Goal: Transaction & Acquisition: Purchase product/service

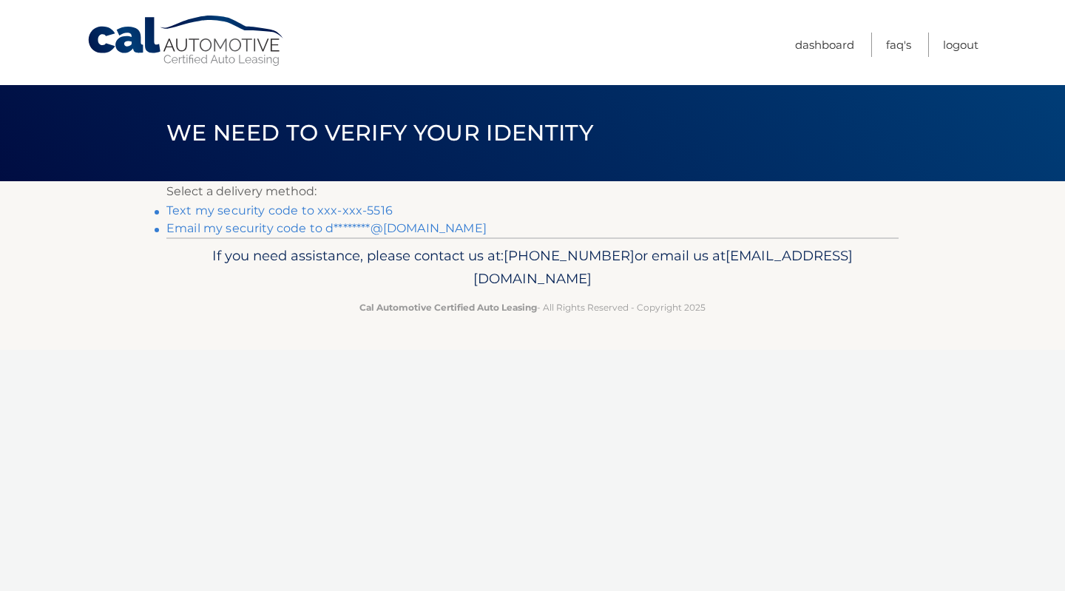
click at [238, 212] on link "Text my security code to xxx-xxx-5516" at bounding box center [279, 210] width 226 height 14
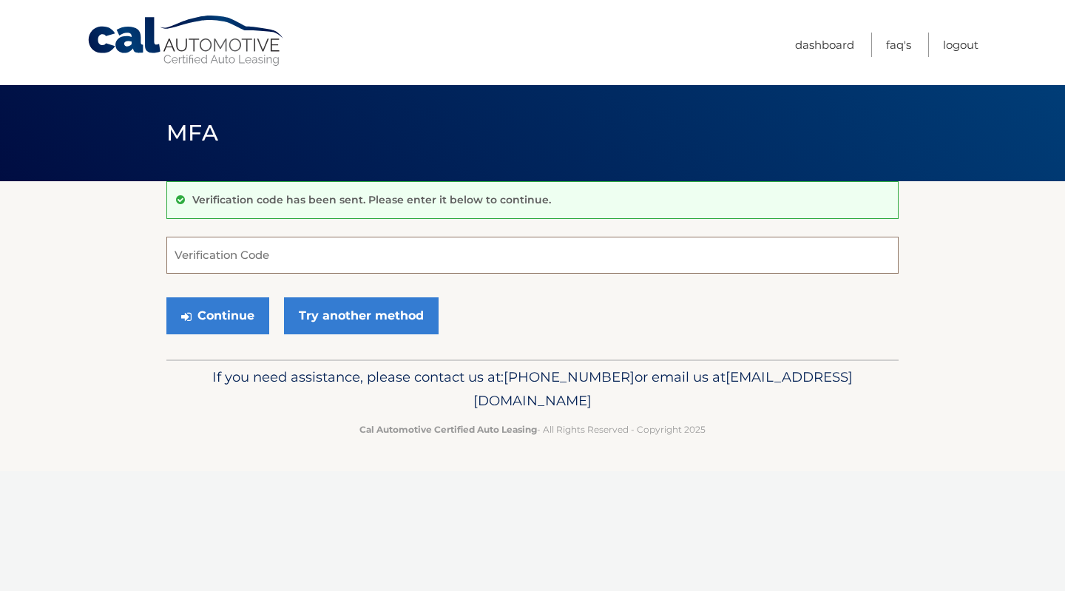
click at [215, 249] on input "Verification Code" at bounding box center [532, 255] width 732 height 37
type input "144431"
click at [212, 319] on button "Continue" at bounding box center [217, 315] width 103 height 37
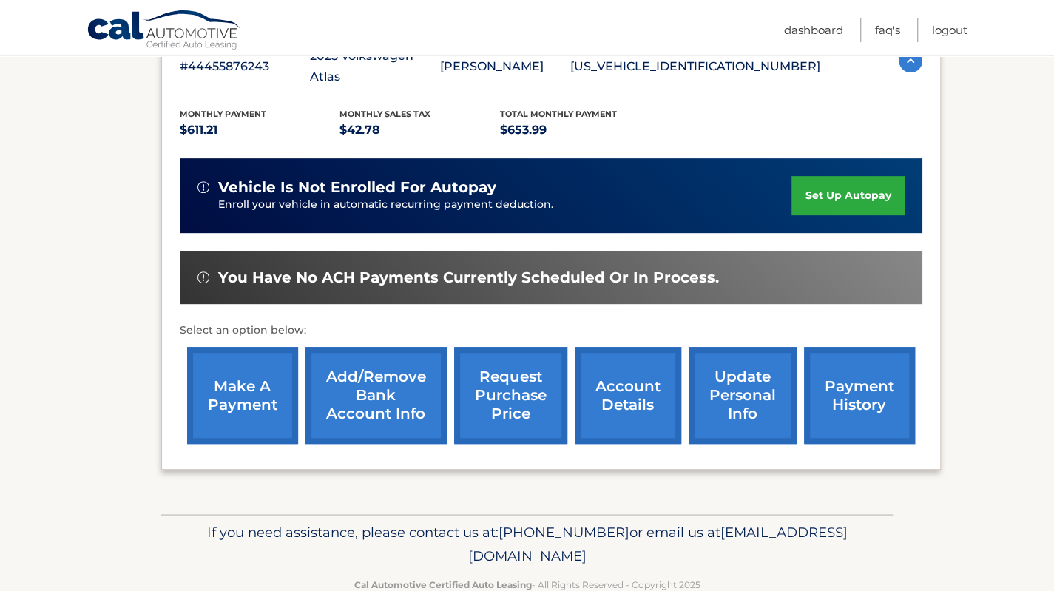
scroll to position [293, 0]
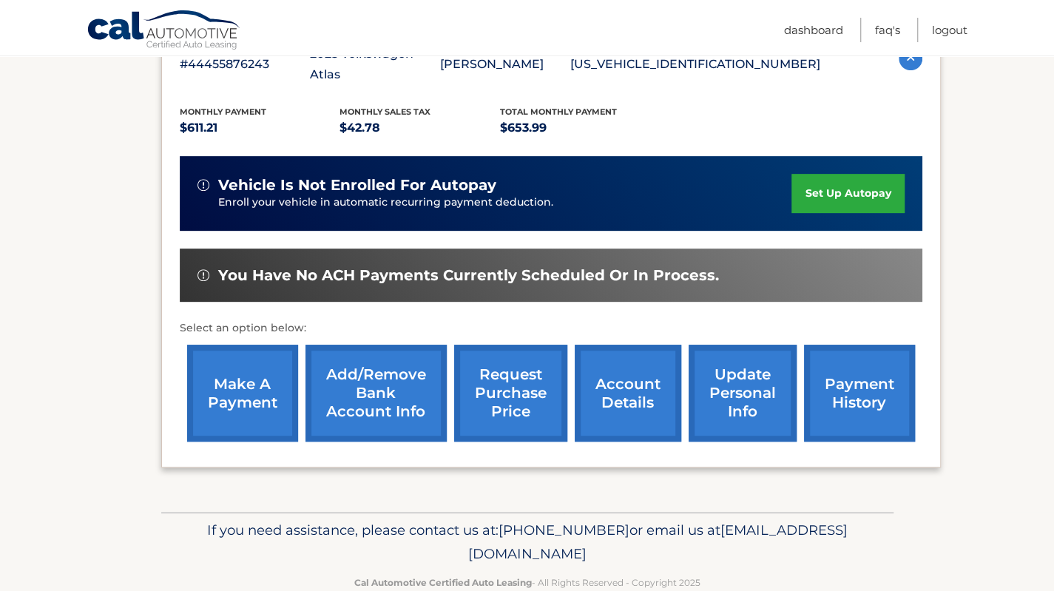
click at [231, 360] on link "make a payment" at bounding box center [242, 393] width 111 height 97
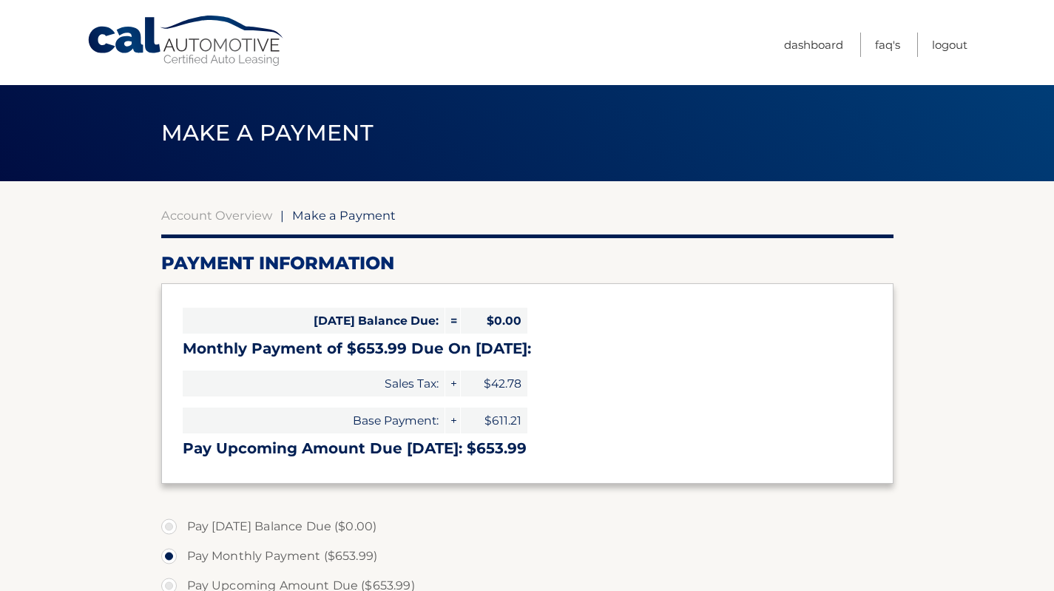
select select "ZjIwMWMyYzAtZTk1ZC00MmVkLWFmMjktNzRkOTNlNTdkOWVi"
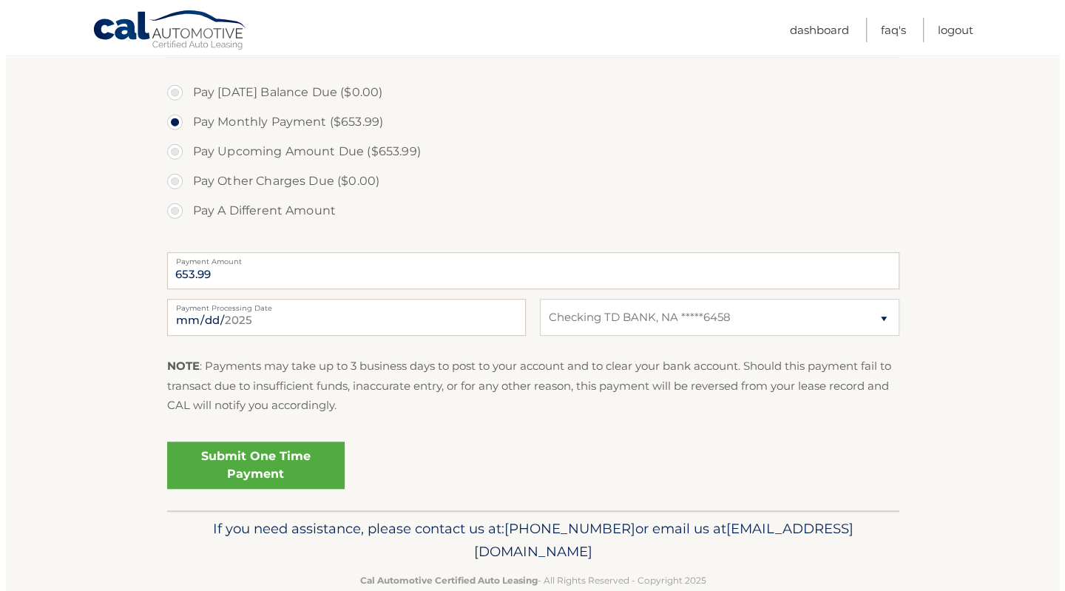
scroll to position [435, 0]
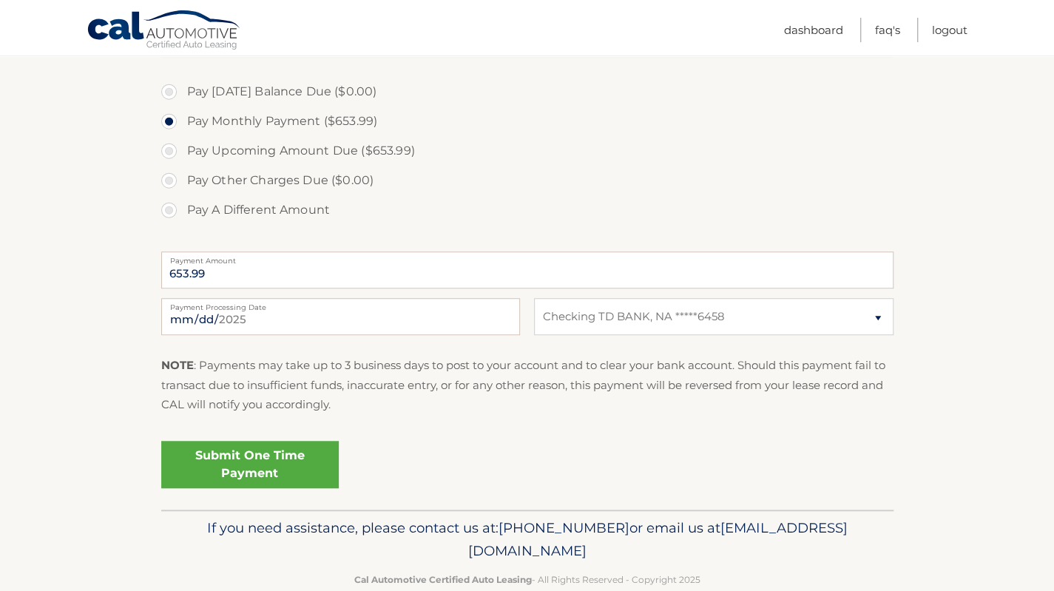
click at [237, 462] on link "Submit One Time Payment" at bounding box center [249, 464] width 177 height 47
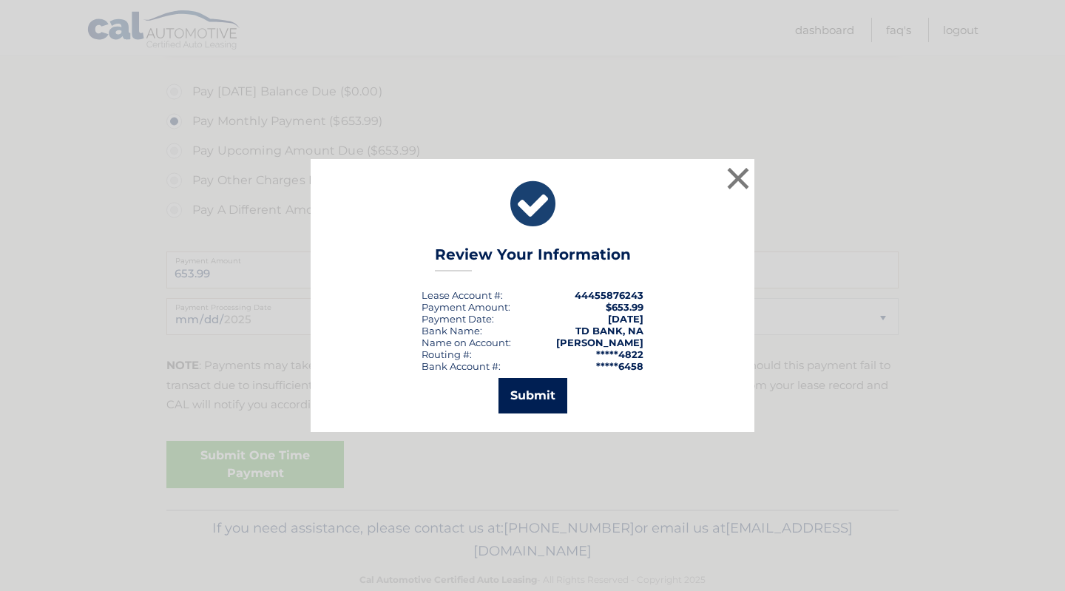
click at [528, 400] on button "Submit" at bounding box center [532, 395] width 69 height 35
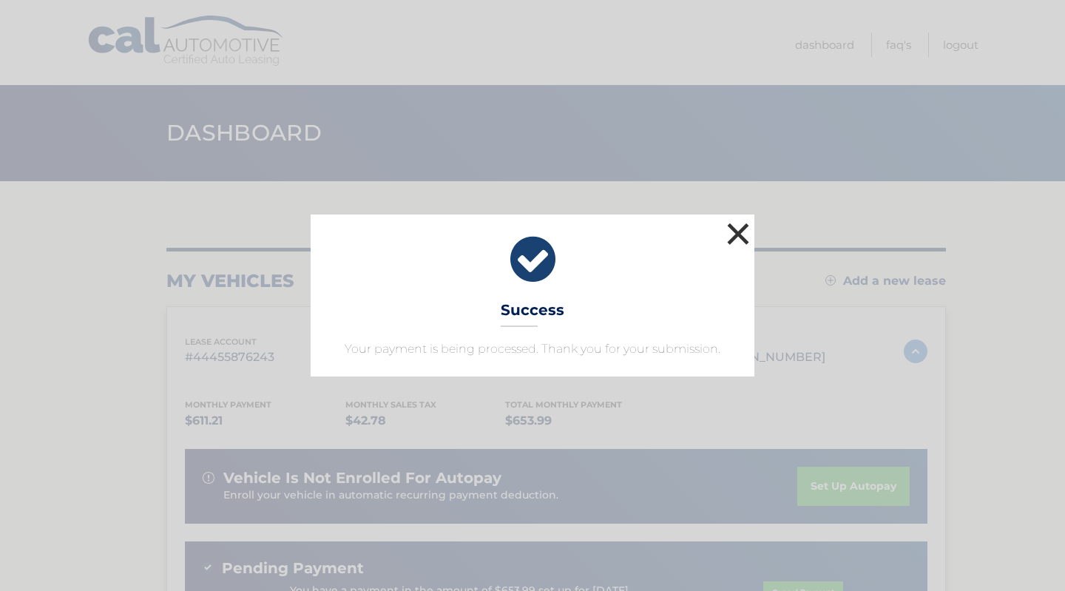
click at [734, 230] on button "×" at bounding box center [738, 234] width 30 height 30
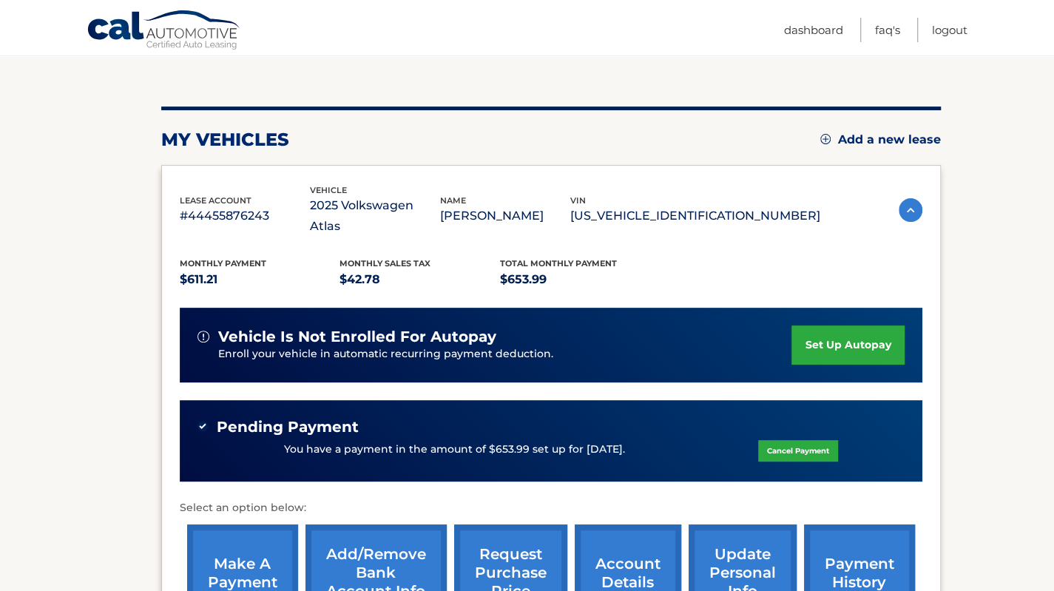
scroll to position [144, 0]
